Goal: Task Accomplishment & Management: Use online tool/utility

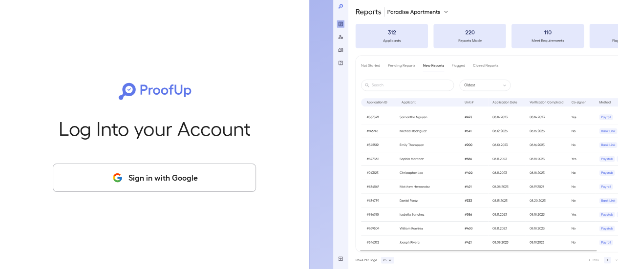
click at [213, 166] on button "Sign in with Google" at bounding box center [154, 178] width 203 height 28
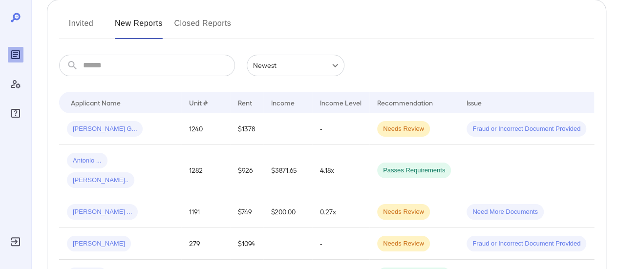
scroll to position [40, 0]
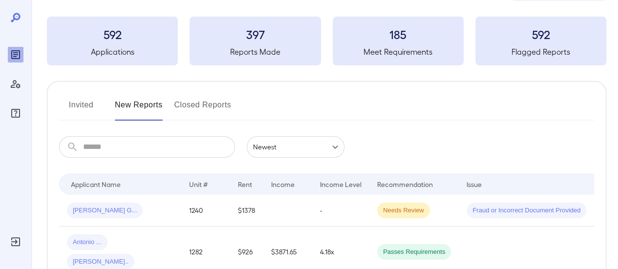
drag, startPoint x: 81, startPoint y: 108, endPoint x: 132, endPoint y: 136, distance: 58.9
click at [81, 107] on button "Invited" at bounding box center [81, 108] width 44 height 23
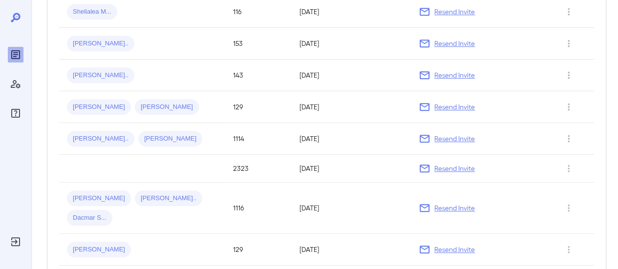
scroll to position [98, 0]
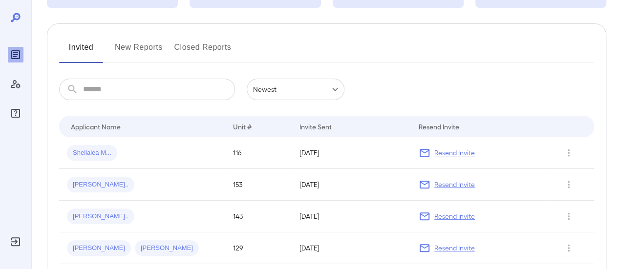
drag, startPoint x: 135, startPoint y: 47, endPoint x: 151, endPoint y: 86, distance: 41.2
click at [135, 47] on button "New Reports" at bounding box center [139, 51] width 48 height 23
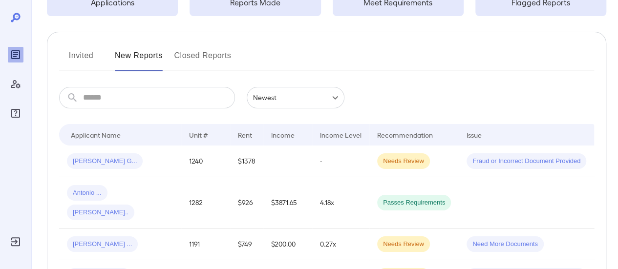
scroll to position [147, 0]
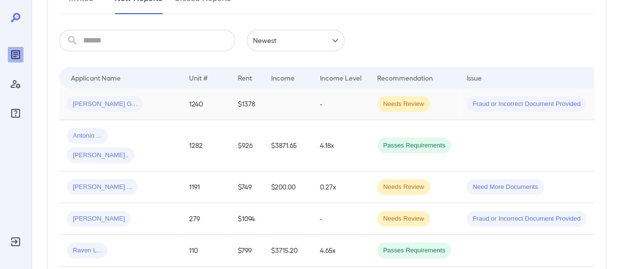
click at [149, 106] on div "[PERSON_NAME] G..." at bounding box center [120, 104] width 107 height 16
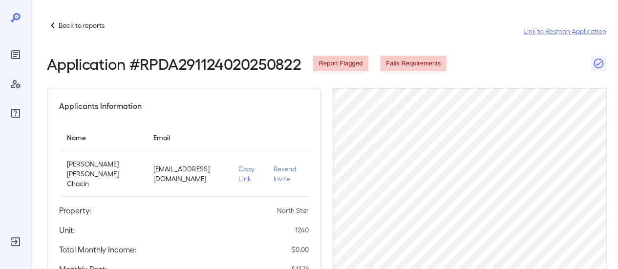
scroll to position [49, 0]
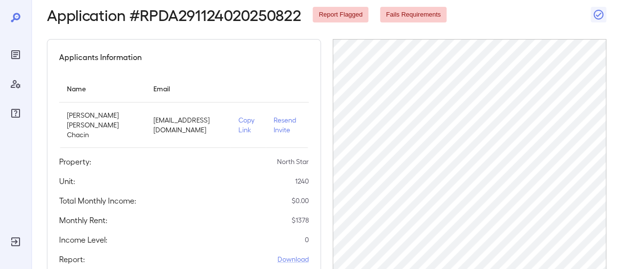
drag, startPoint x: 240, startPoint y: 129, endPoint x: 262, endPoint y: 116, distance: 25.6
click at [240, 129] on p "Copy Link" at bounding box center [248, 125] width 20 height 20
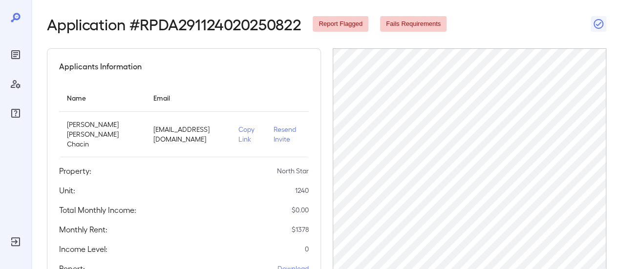
scroll to position [0, 0]
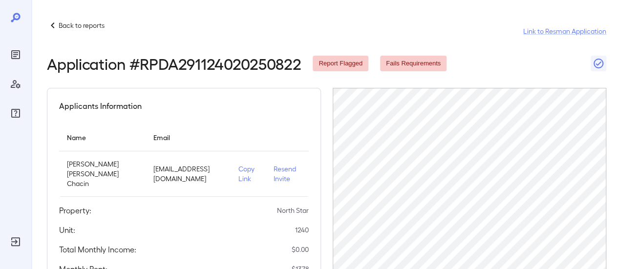
click at [72, 25] on p "Back to reports" at bounding box center [82, 26] width 46 height 10
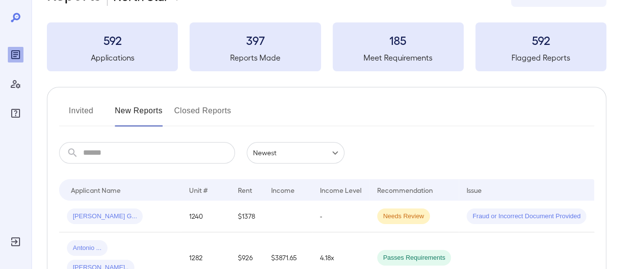
scroll to position [49, 0]
